Goal: Information Seeking & Learning: Learn about a topic

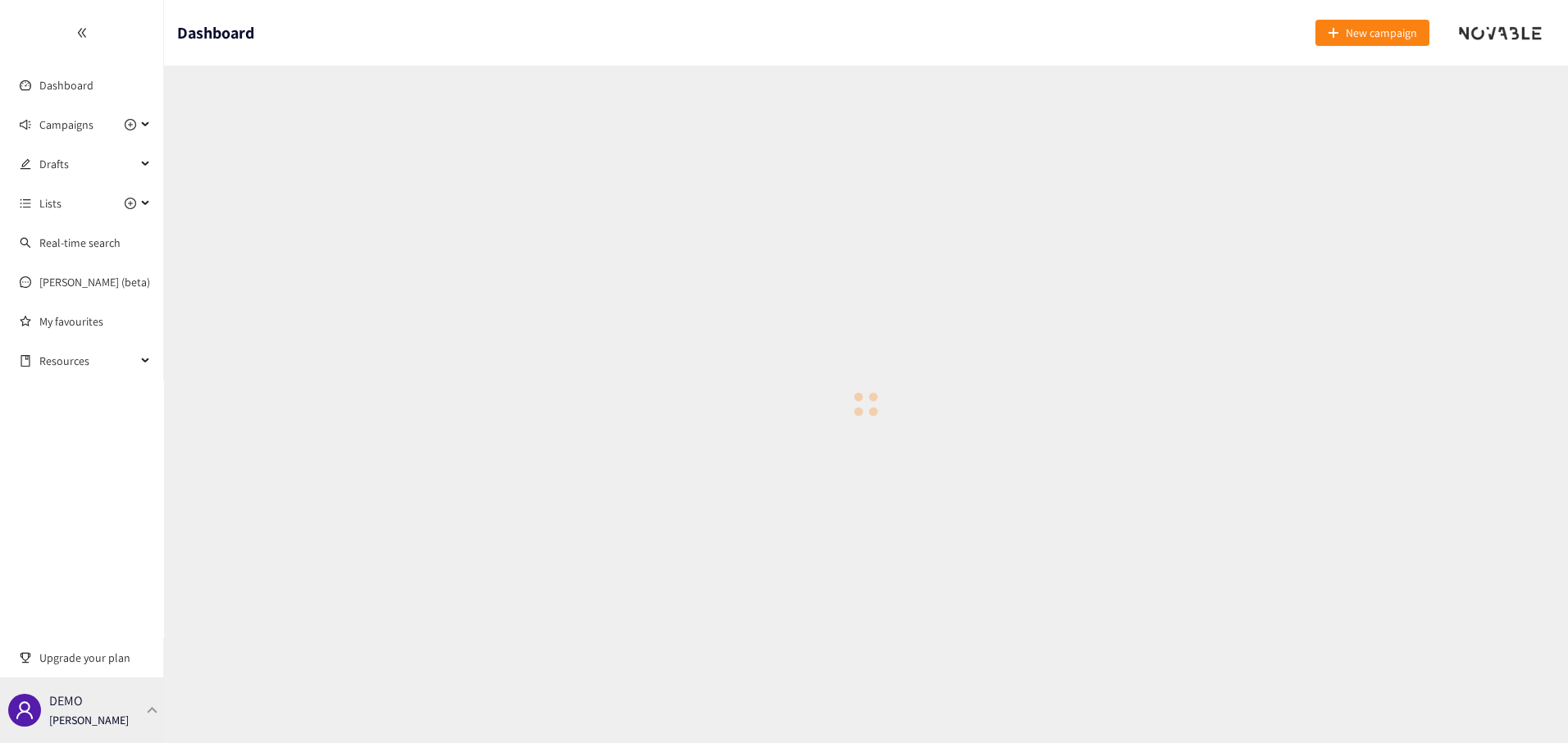
click at [76, 701] on p "DEMO" at bounding box center [66, 700] width 34 height 21
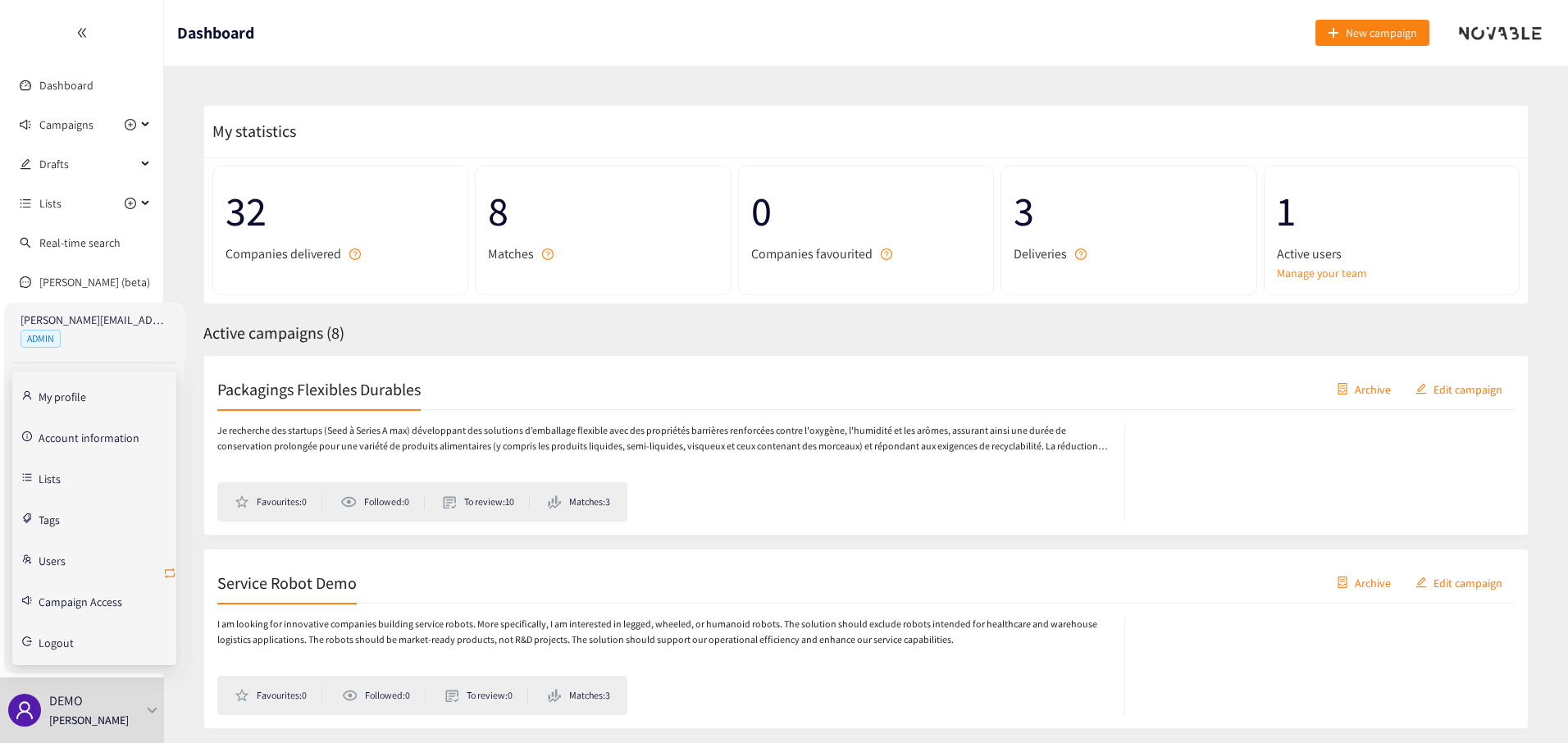
click at [166, 571] on icon "retweet" at bounding box center [169, 573] width 13 height 13
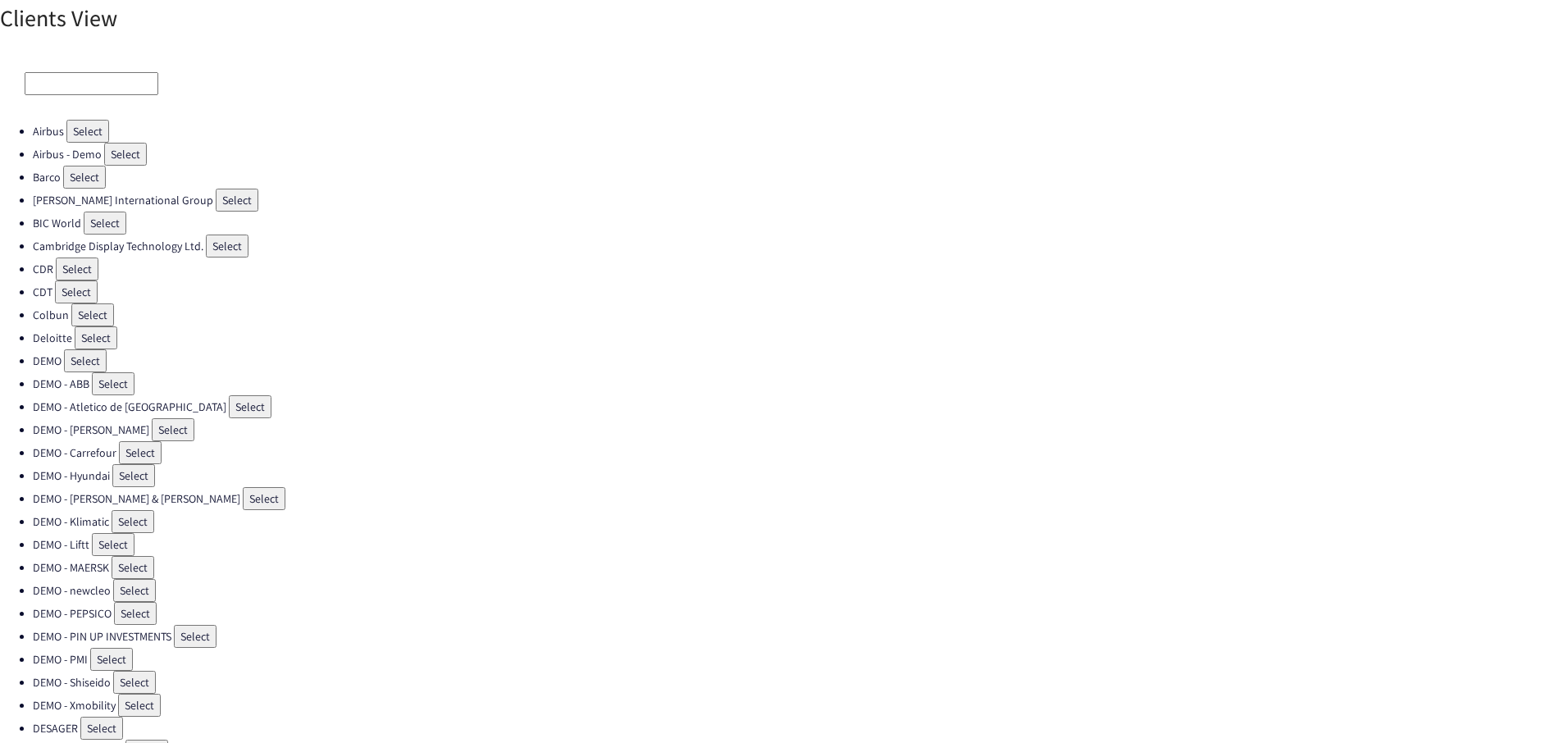
click at [58, 83] on input at bounding box center [92, 83] width 134 height 23
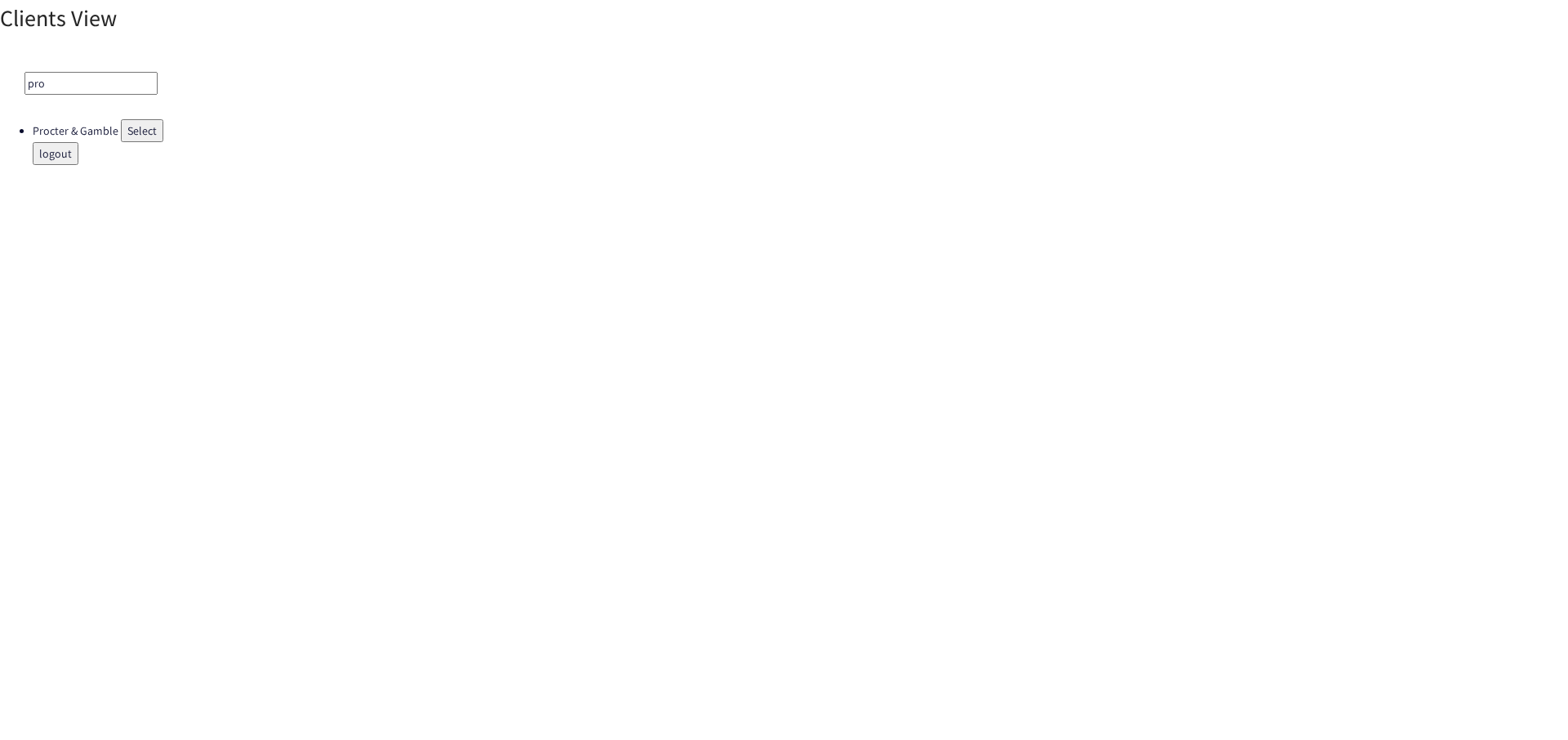
type input "pro"
click at [140, 127] on button "Select" at bounding box center [141, 130] width 43 height 23
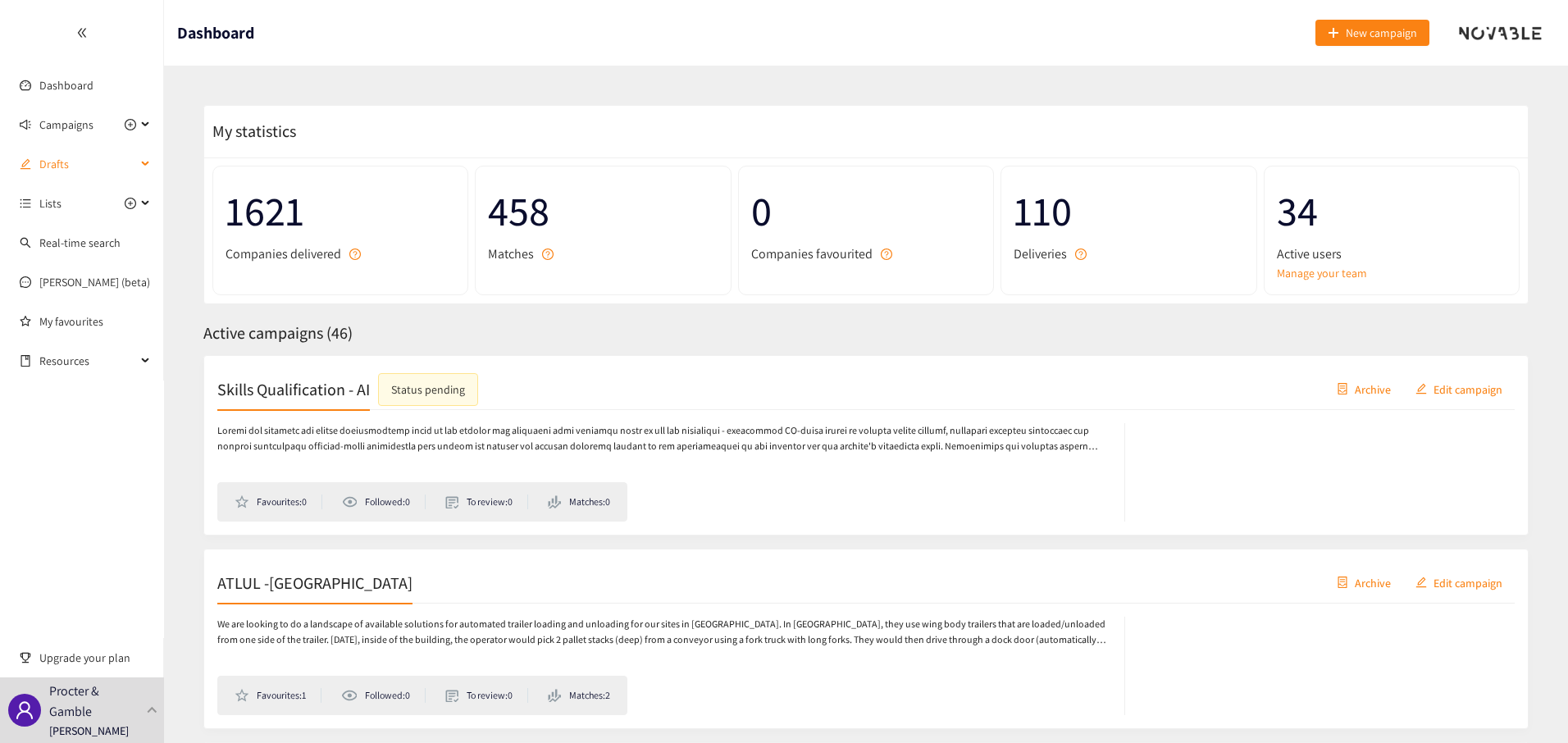
click at [63, 162] on span "Drafts" at bounding box center [87, 164] width 97 height 33
click at [359, 421] on div "Favourites: 0 Followed: 0 To review: 0 Matches: 0" at bounding box center [865, 466] width 1297 height 112
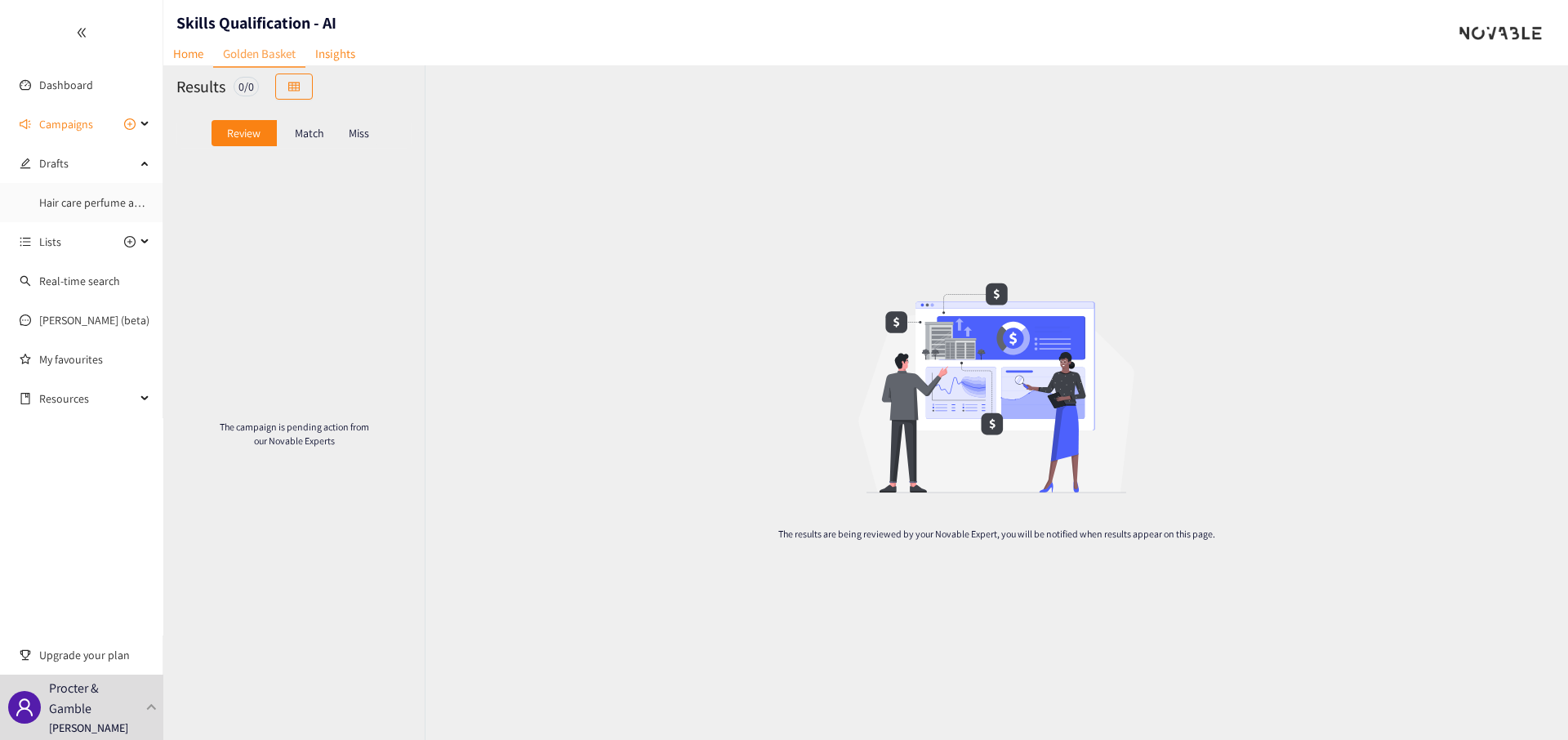
click at [183, 77] on h2 "Results" at bounding box center [200, 86] width 49 height 23
click at [175, 48] on link "Home" at bounding box center [188, 53] width 50 height 25
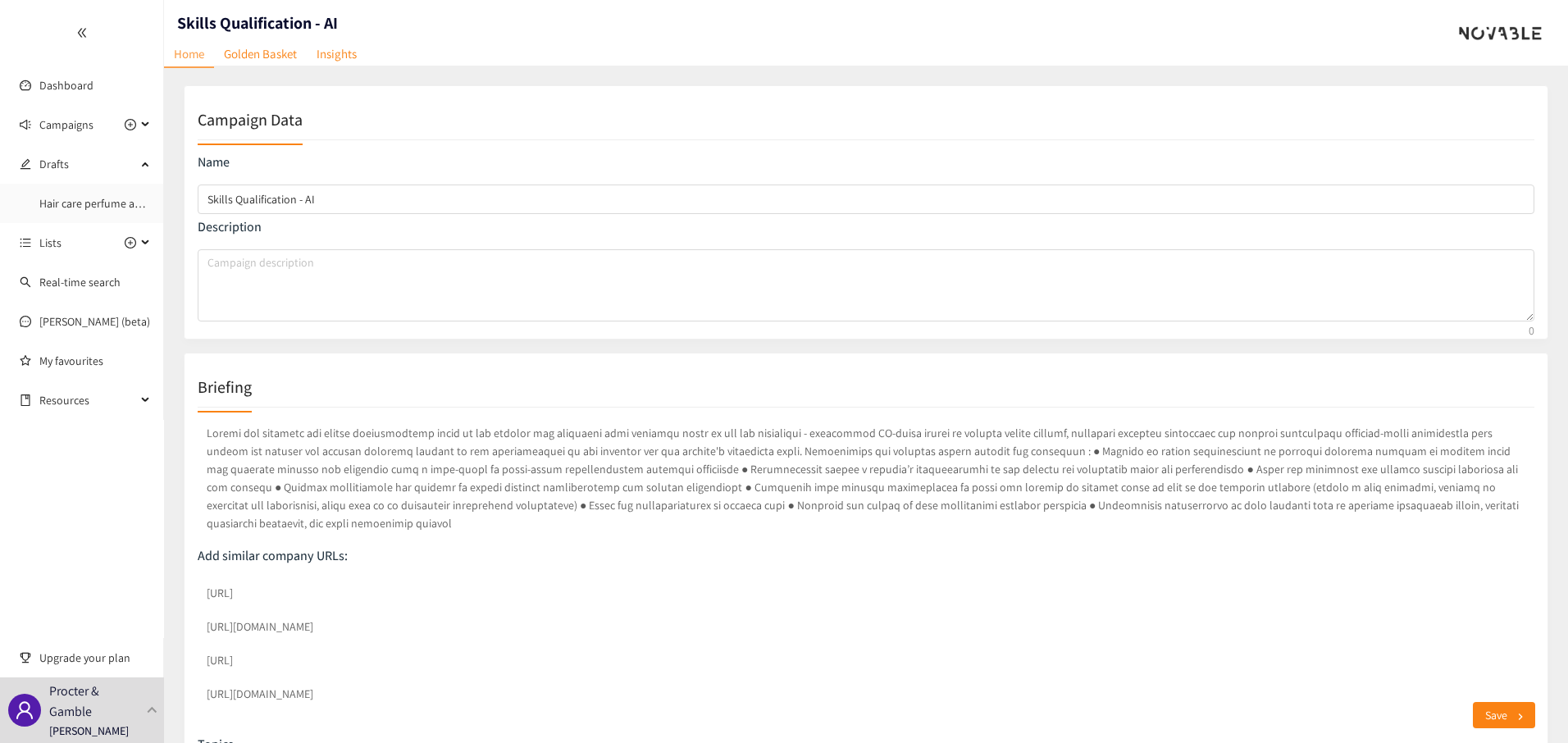
click at [384, 499] on p at bounding box center [866, 478] width 1337 height 115
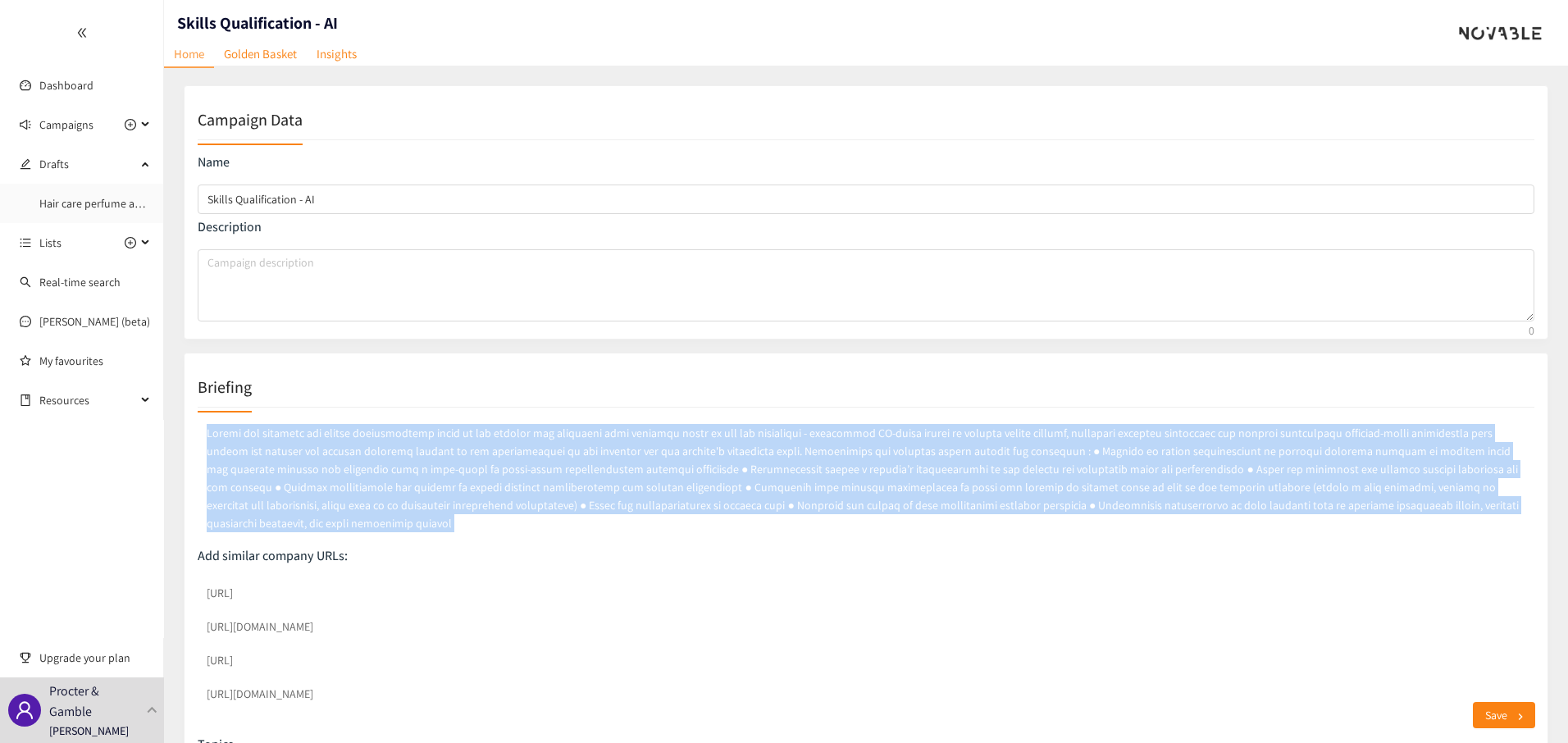
click at [384, 499] on p at bounding box center [866, 478] width 1337 height 115
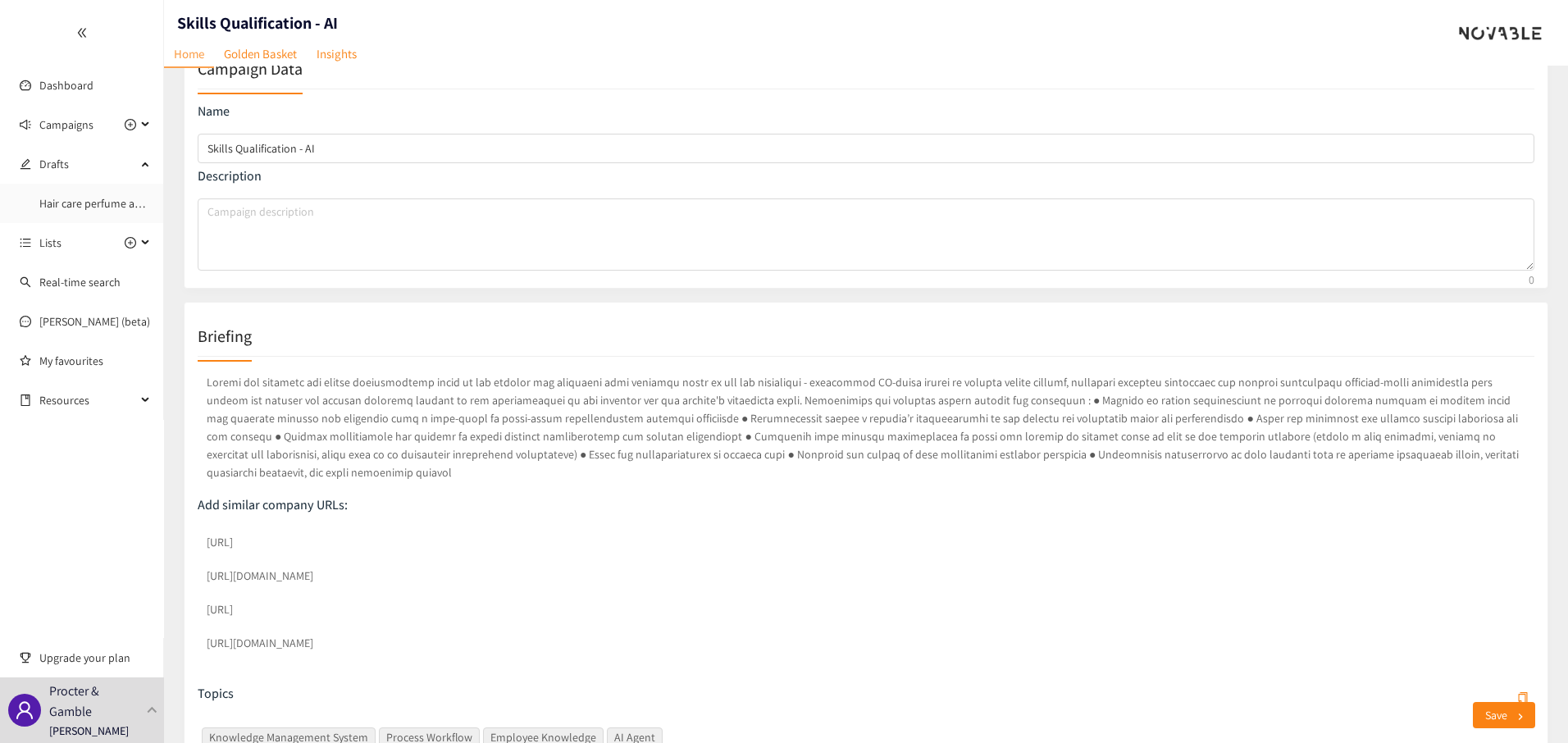
scroll to position [52, 0]
click at [260, 424] on p at bounding box center [866, 425] width 1337 height 115
drag, startPoint x: 260, startPoint y: 424, endPoint x: 419, endPoint y: 412, distance: 159.5
click at [419, 413] on p at bounding box center [866, 425] width 1337 height 115
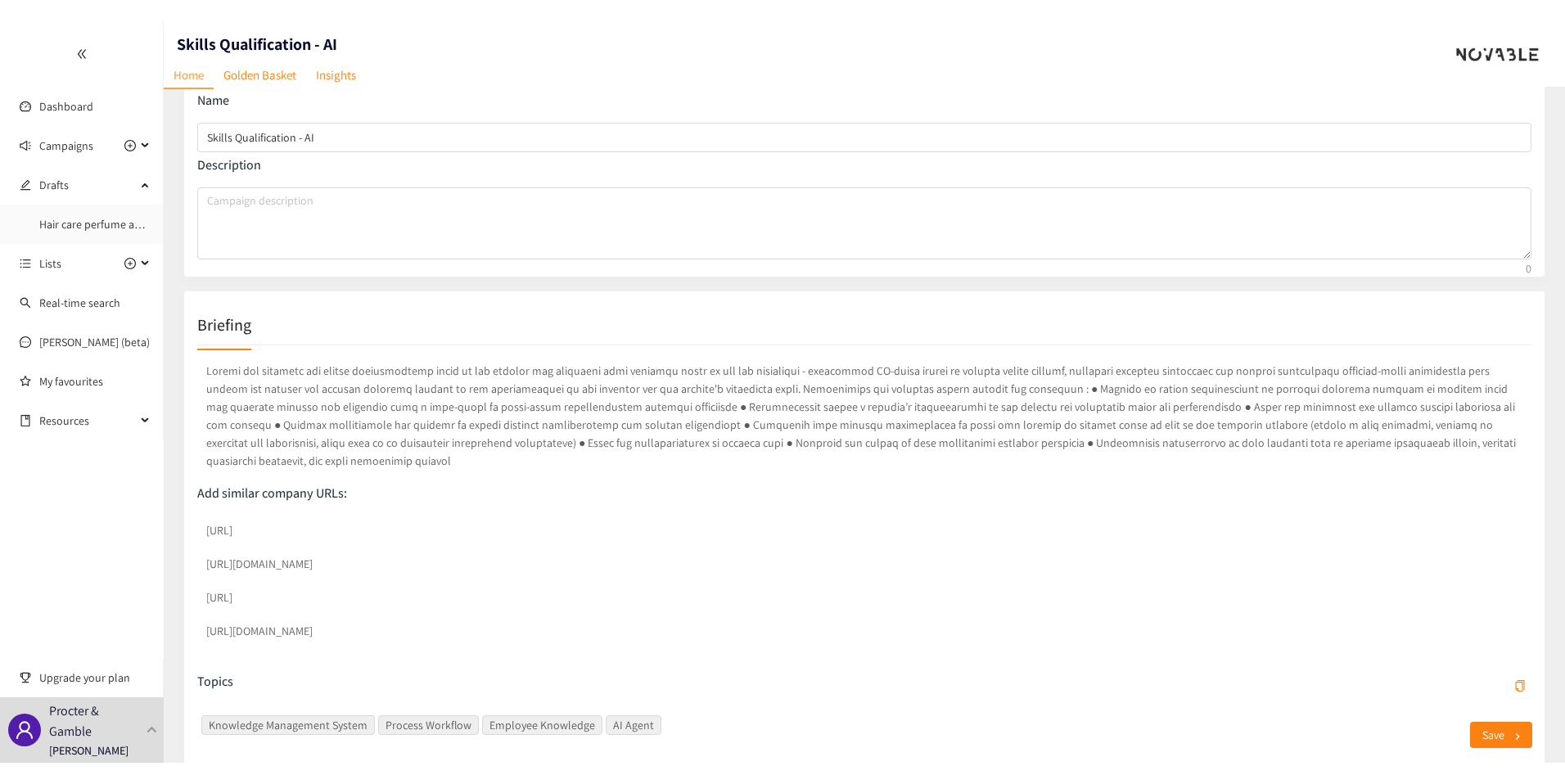
scroll to position [79, 0]
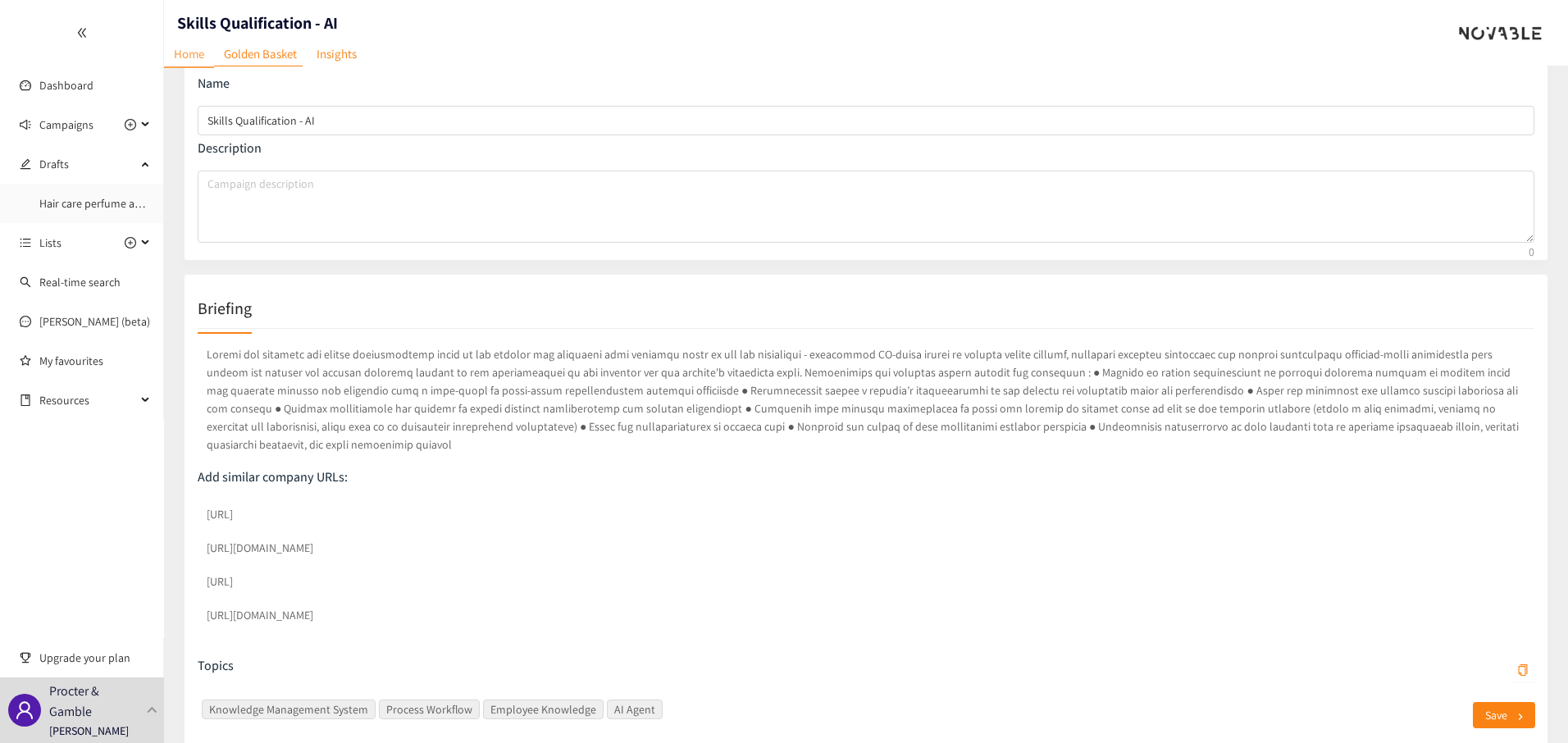
click at [554, 426] on p at bounding box center [866, 399] width 1337 height 115
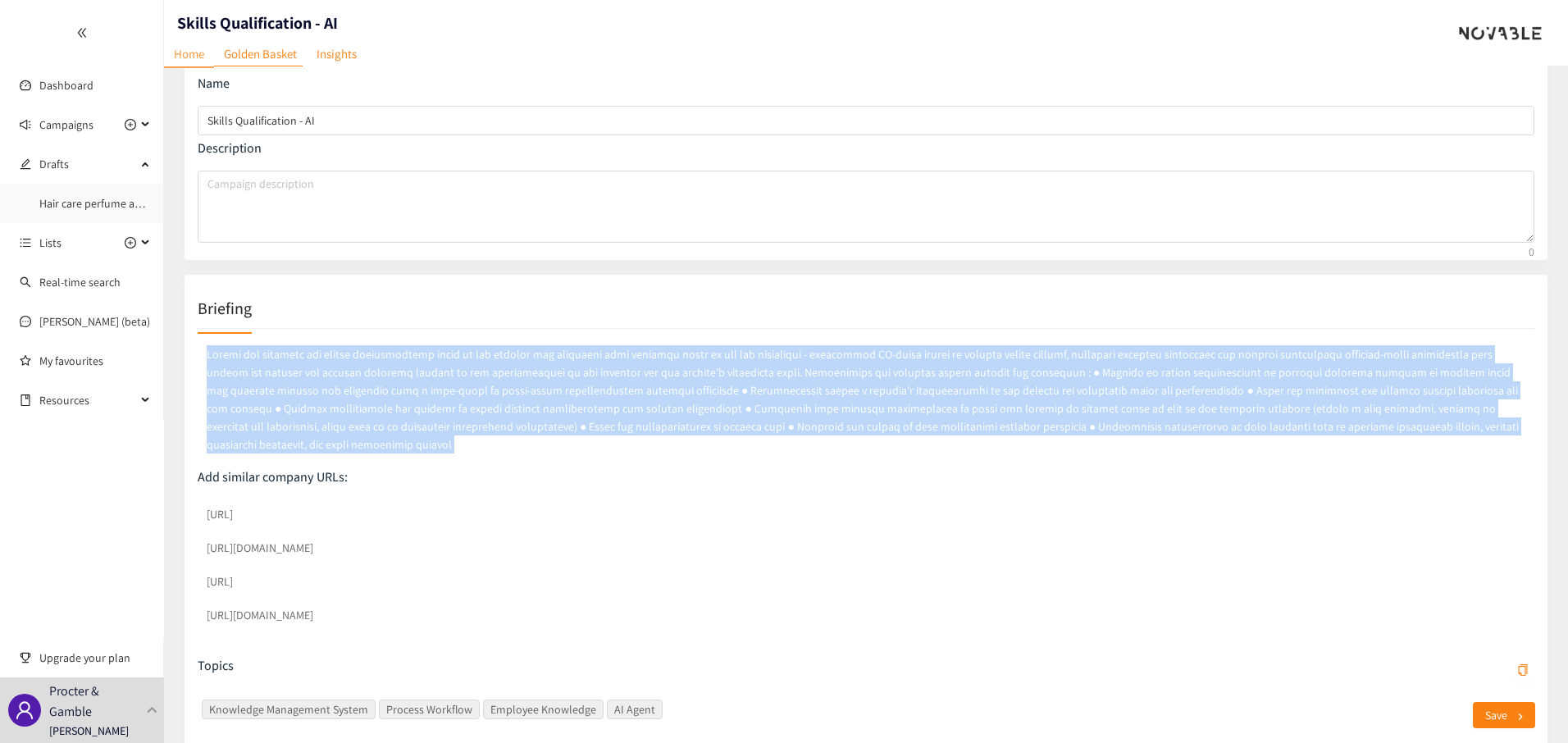
click at [554, 426] on p at bounding box center [866, 399] width 1337 height 115
click at [585, 406] on p at bounding box center [866, 399] width 1337 height 115
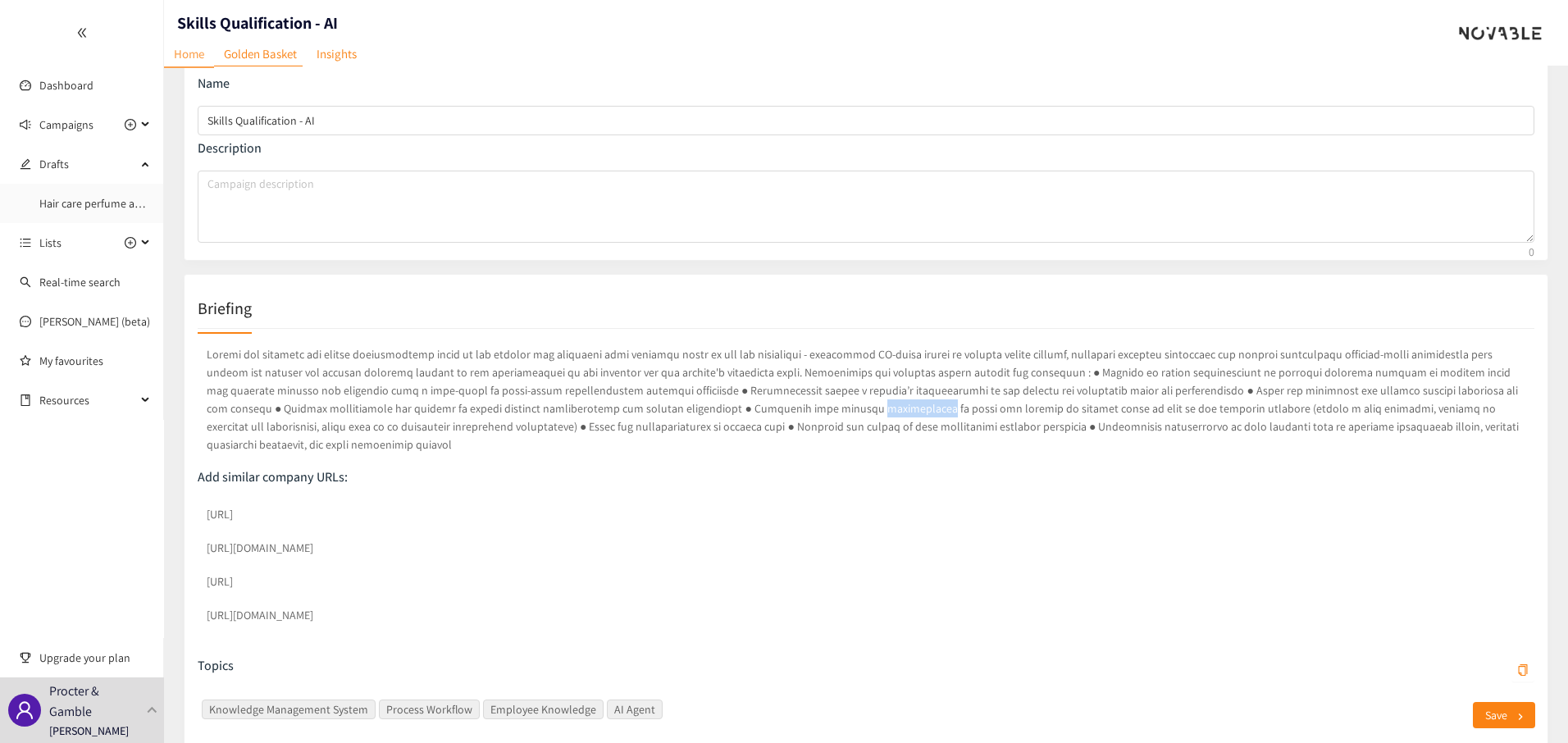
click at [585, 406] on p at bounding box center [866, 399] width 1337 height 115
